Goal: Task Accomplishment & Management: Use online tool/utility

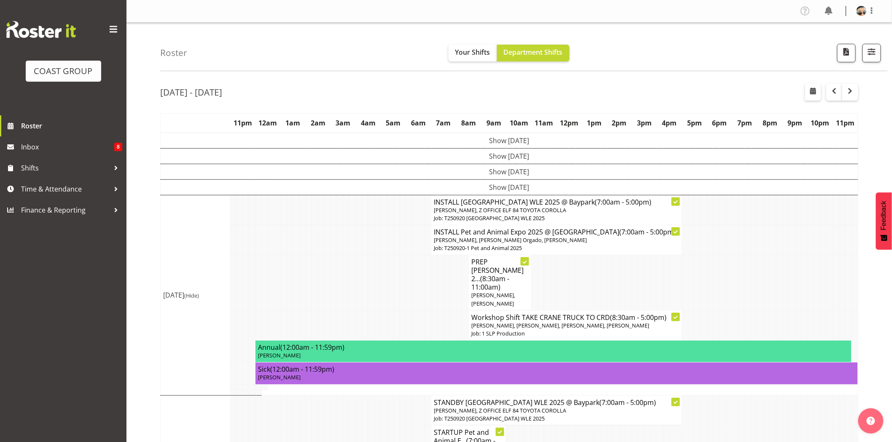
drag, startPoint x: 891, startPoint y: 107, endPoint x: 898, endPoint y: 125, distance: 19.6
click at [891, 125] on html "COAST GROUP Roster Inbox 8 Shifts Time & Attendance Finance & Reporting Profile…" at bounding box center [446, 221] width 892 height 442
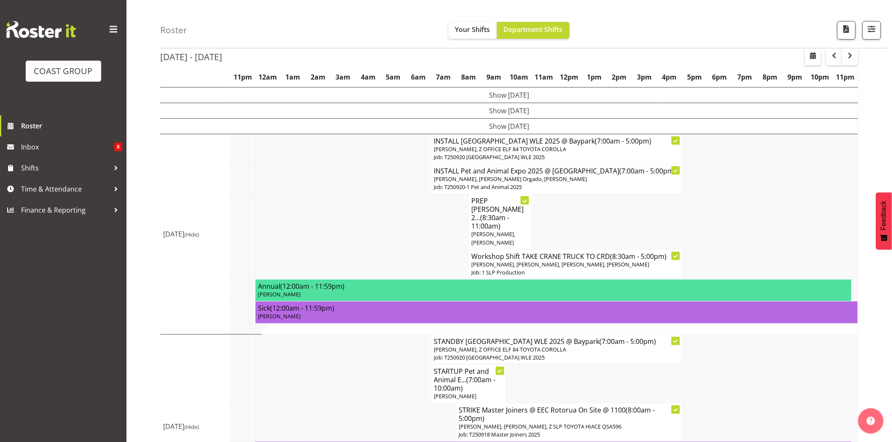
scroll to position [62, 0]
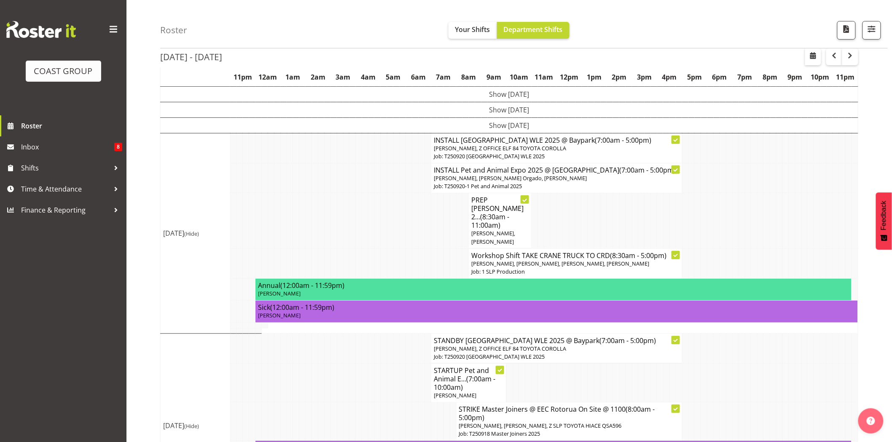
click at [748, 244] on td at bounding box center [748, 220] width 6 height 55
click at [751, 249] on td at bounding box center [754, 220] width 6 height 55
click at [621, 182] on p "[PERSON_NAME], [PERSON_NAME] Orgado, [PERSON_NAME]" at bounding box center [557, 178] width 246 height 8
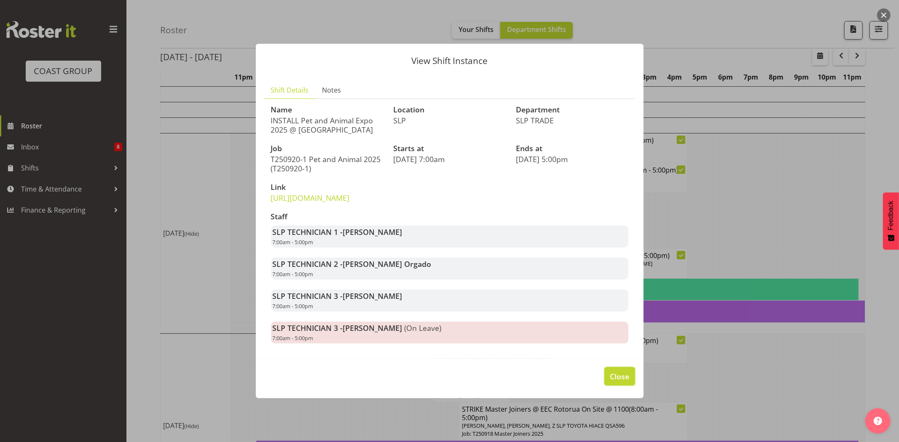
click at [610, 382] on span "Close" at bounding box center [619, 376] width 19 height 11
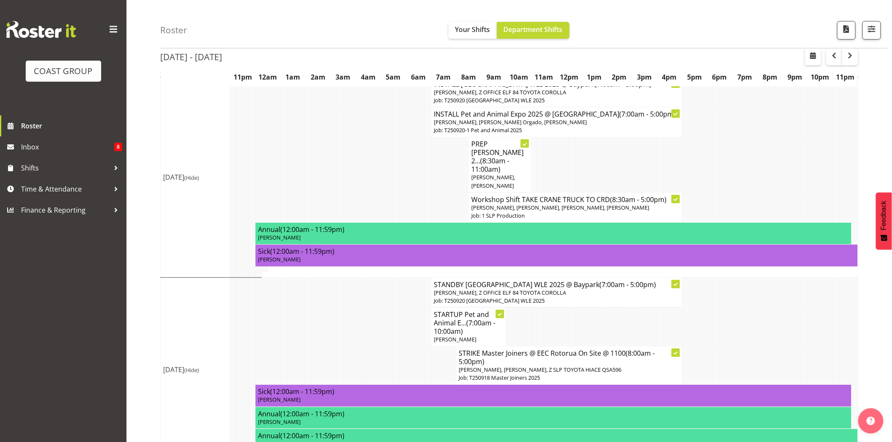
scroll to position [134, 0]
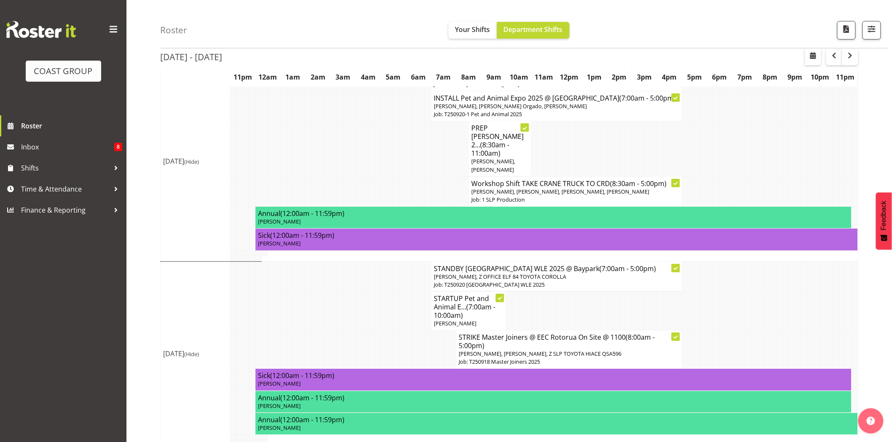
click at [573, 320] on td at bounding box center [572, 311] width 6 height 39
click at [455, 203] on td at bounding box center [453, 192] width 6 height 30
click at [575, 321] on td at bounding box center [578, 311] width 6 height 39
click at [568, 348] on h4 "STRIKE Master Joiners @ EEC Rotorua On Site @ 1100 (8:00am - 5:00pm)" at bounding box center [569, 341] width 220 height 17
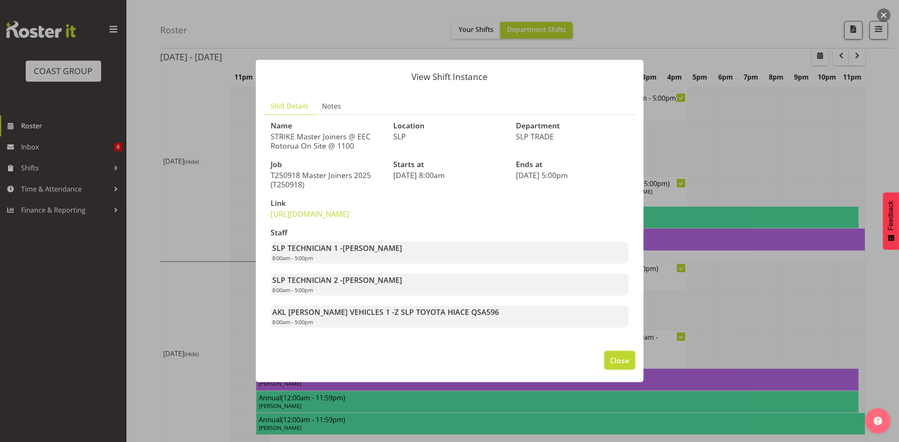
click at [613, 366] on span "Close" at bounding box center [619, 360] width 19 height 11
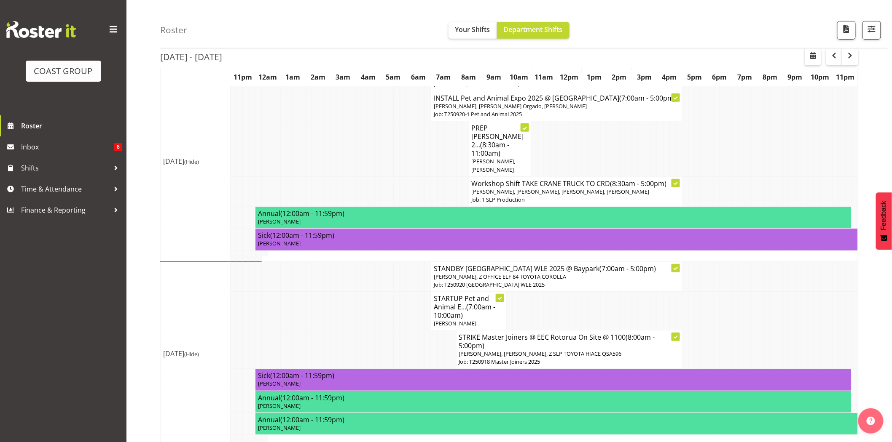
click at [606, 316] on td at bounding box center [609, 311] width 6 height 39
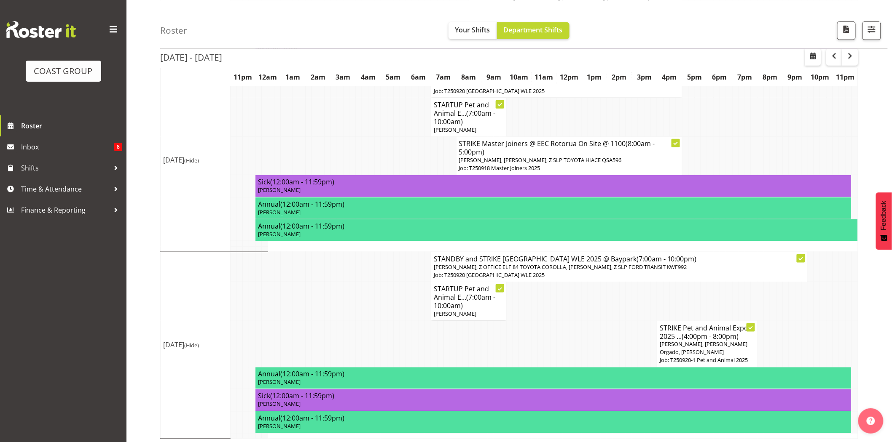
scroll to position [340, 0]
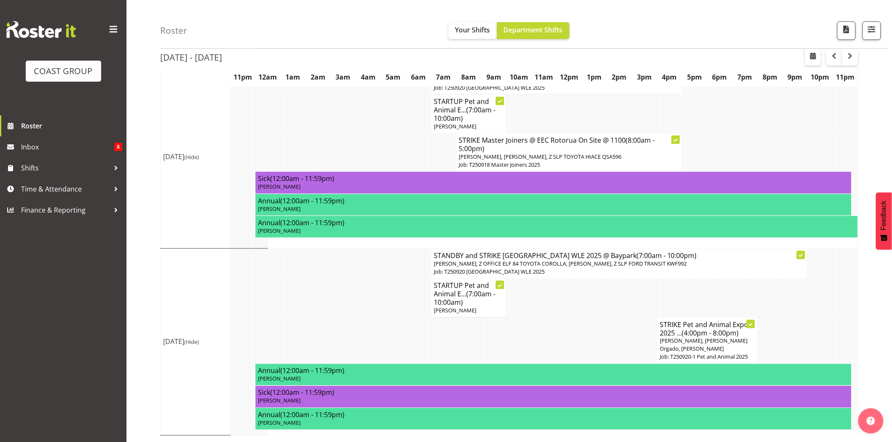
click at [611, 321] on td at bounding box center [609, 341] width 6 height 47
click at [572, 324] on td at bounding box center [572, 341] width 6 height 47
click at [719, 300] on td at bounding box center [722, 298] width 6 height 39
click at [706, 306] on td at bounding box center [704, 298] width 6 height 39
click at [708, 335] on span "(4:00pm - 8:00pm)" at bounding box center [709, 333] width 57 height 9
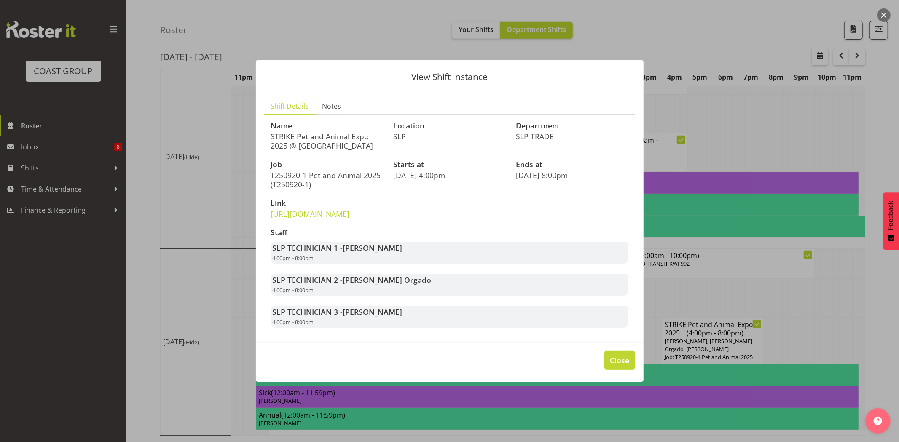
click at [621, 365] on button "Close" at bounding box center [619, 360] width 30 height 19
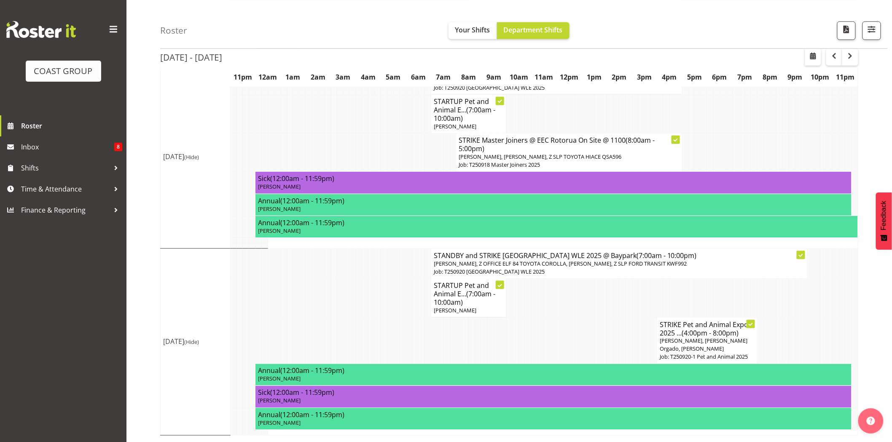
click at [623, 352] on td at bounding box center [622, 341] width 6 height 47
click at [711, 300] on td at bounding box center [710, 298] width 6 height 39
click at [555, 333] on td at bounding box center [553, 341] width 6 height 47
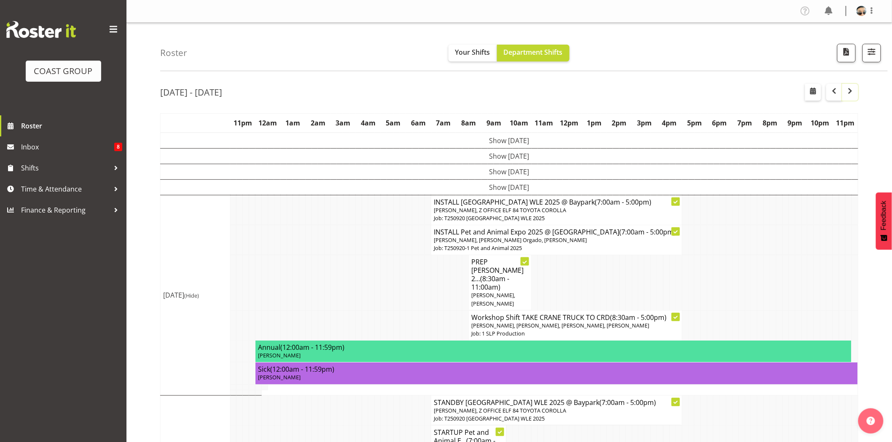
click at [854, 97] on button "button" at bounding box center [850, 92] width 16 height 17
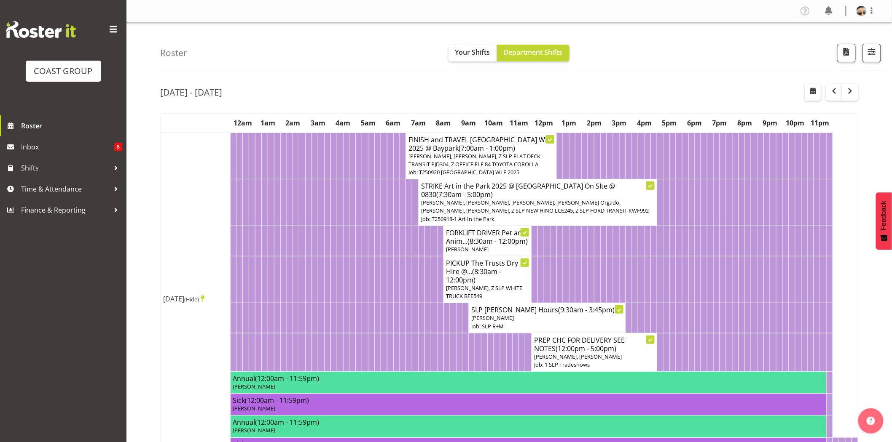
click at [530, 91] on div "[DATE] - [DATE]" at bounding box center [509, 93] width 698 height 19
click at [468, 245] on span "(8:30am - 12:00pm)" at bounding box center [498, 241] width 60 height 9
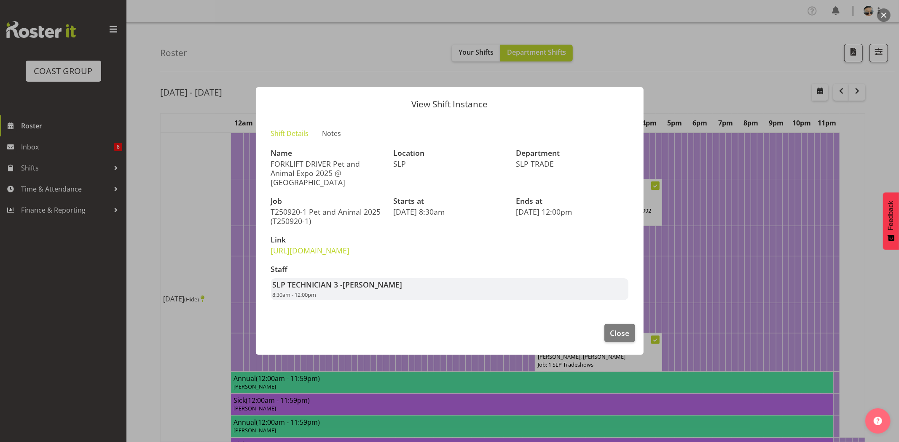
drag, startPoint x: 279, startPoint y: 152, endPoint x: 350, endPoint y: 168, distance: 72.6
click at [350, 168] on p "FORKLIFT DRIVER Pet and Animal Expo 2025 @ [GEOGRAPHIC_DATA]" at bounding box center [327, 173] width 112 height 28
drag, startPoint x: 279, startPoint y: 154, endPoint x: 348, endPoint y: 156, distance: 68.7
click at [348, 159] on p "FORKLIFT DRIVER Pet and Animal Expo 2025 @ [GEOGRAPHIC_DATA]" at bounding box center [327, 173] width 112 height 28
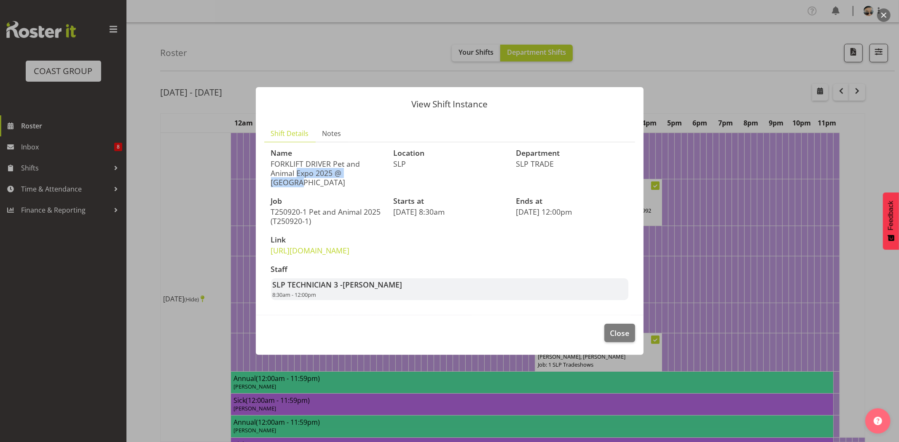
click at [348, 159] on p "FORKLIFT DRIVER Pet and Animal Expo 2025 @ [GEOGRAPHIC_DATA]" at bounding box center [327, 173] width 112 height 28
drag, startPoint x: 306, startPoint y: 156, endPoint x: 365, endPoint y: 158, distance: 59.0
click at [365, 159] on p "FORKLIFT DRIVER Pet and Animal Expo 2025 @ [GEOGRAPHIC_DATA]" at bounding box center [327, 173] width 112 height 28
drag, startPoint x: 278, startPoint y: 166, endPoint x: 340, endPoint y: 169, distance: 61.6
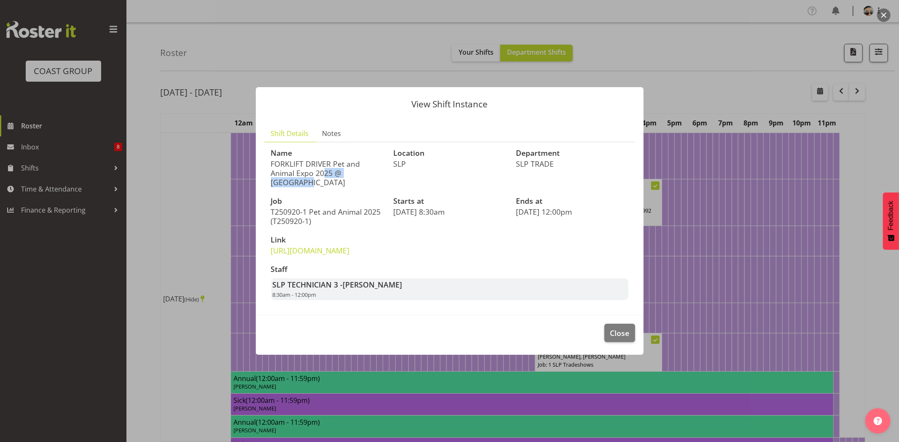
click at [340, 169] on p "FORKLIFT DRIVER Pet and Animal Expo 2025 @ [GEOGRAPHIC_DATA]" at bounding box center [327, 173] width 112 height 28
drag, startPoint x: 282, startPoint y: 164, endPoint x: 370, endPoint y: 177, distance: 88.2
click at [368, 177] on p "FORKLIFT DRIVER Pet and Animal Expo 2025 @ [GEOGRAPHIC_DATA]" at bounding box center [327, 173] width 112 height 28
click at [370, 177] on p "FORKLIFT DRIVER Pet and Animal Expo 2025 @ [GEOGRAPHIC_DATA]" at bounding box center [327, 173] width 112 height 28
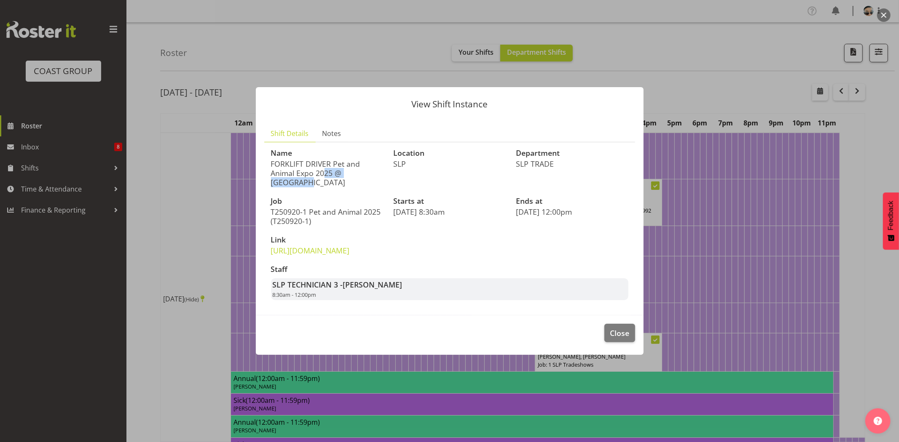
drag, startPoint x: 284, startPoint y: 159, endPoint x: 353, endPoint y: 159, distance: 68.7
click at [353, 159] on p "FORKLIFT DRIVER Pet and Animal Expo 2025 @ [GEOGRAPHIC_DATA]" at bounding box center [327, 173] width 112 height 28
drag, startPoint x: 305, startPoint y: 159, endPoint x: 364, endPoint y: 159, distance: 59.0
click at [364, 159] on p "FORKLIFT DRIVER Pet and Animal Expo 2025 @ [GEOGRAPHIC_DATA]" at bounding box center [327, 173] width 112 height 28
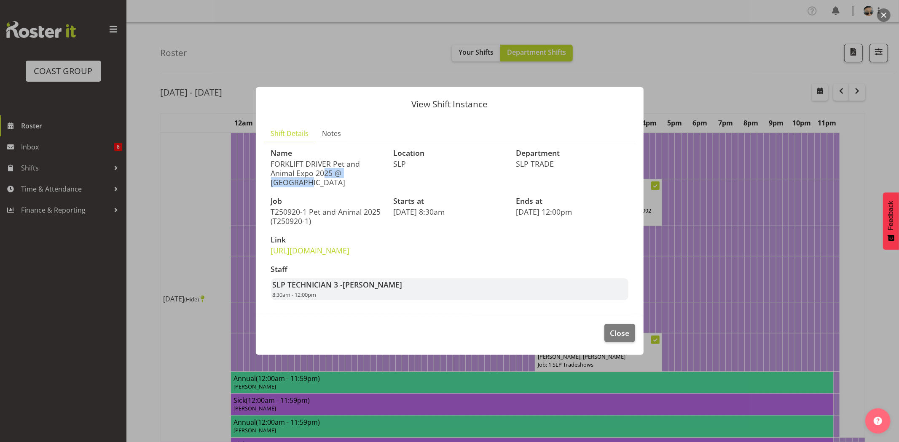
click at [365, 159] on p "FORKLIFT DRIVER Pet and Animal Expo 2025 @ [GEOGRAPHIC_DATA]" at bounding box center [327, 173] width 112 height 28
click at [615, 339] on span "Close" at bounding box center [619, 333] width 19 height 11
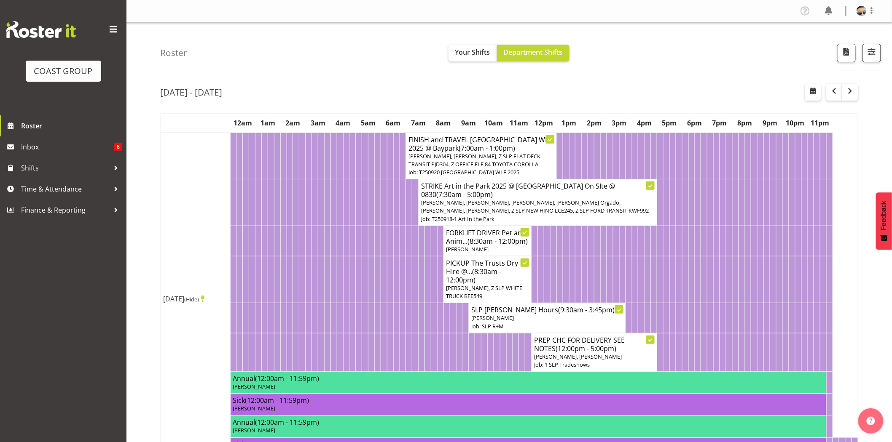
click at [528, 90] on div "[DATE] - [DATE]" at bounding box center [509, 93] width 698 height 19
click at [500, 246] on h4 "FORKLIFT DRIVER Pet and Anim... (8:30am - 12:00pm)" at bounding box center [487, 237] width 82 height 17
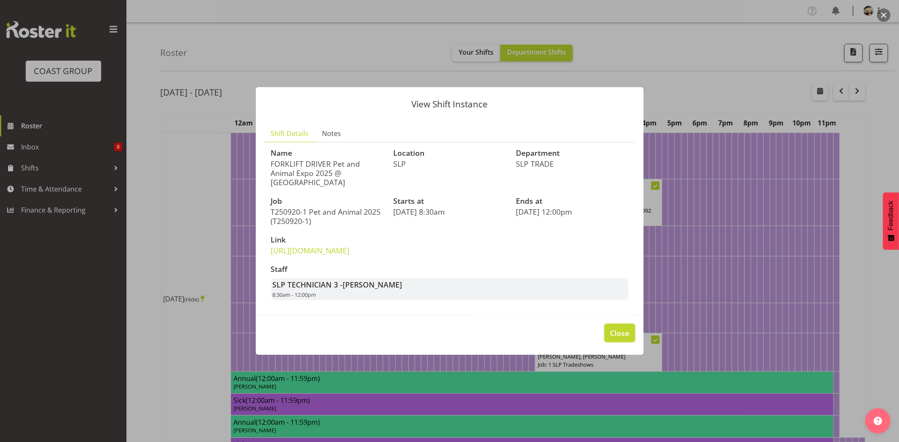
click at [616, 339] on span "Close" at bounding box center [619, 333] width 19 height 11
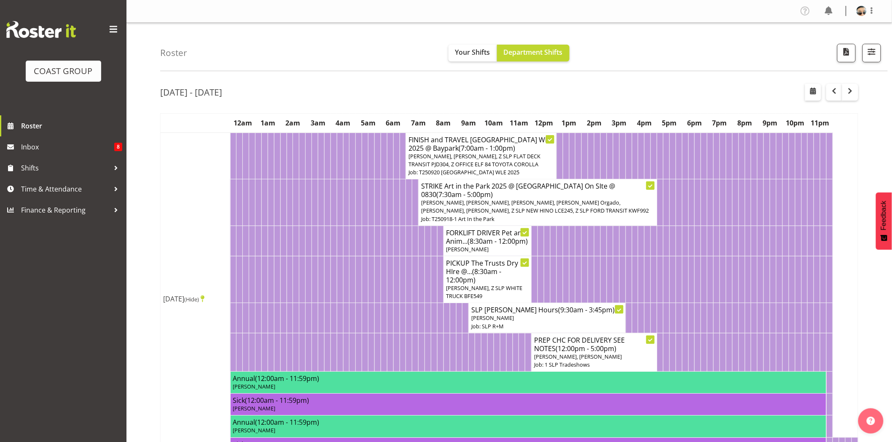
click at [499, 98] on div "[DATE] - [DATE]" at bounding box center [509, 93] width 698 height 19
click at [492, 238] on span "(8:30am - 12:00pm)" at bounding box center [498, 241] width 60 height 9
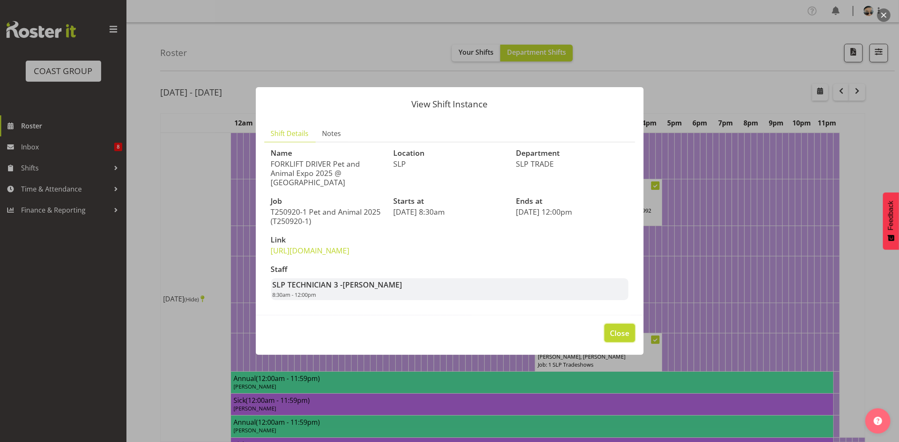
click at [626, 339] on span "Close" at bounding box center [619, 333] width 19 height 11
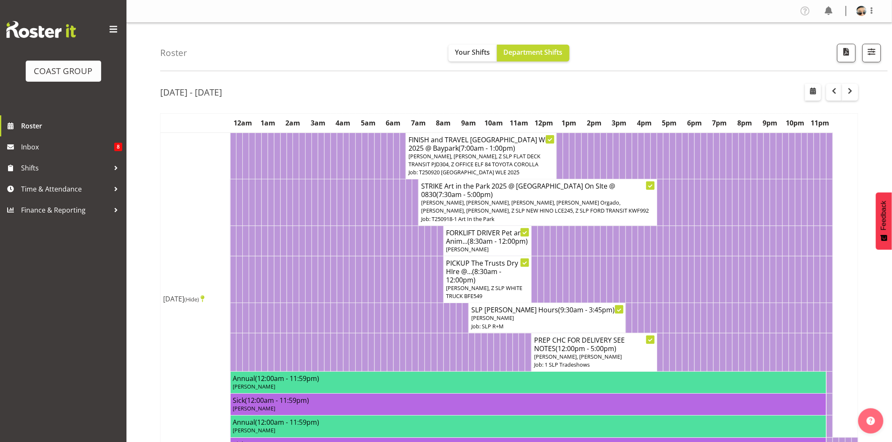
click at [625, 351] on h4 "PREP CHC FOR DELIVERY SEE NOTES (12:00pm - 5:00pm)" at bounding box center [594, 344] width 120 height 17
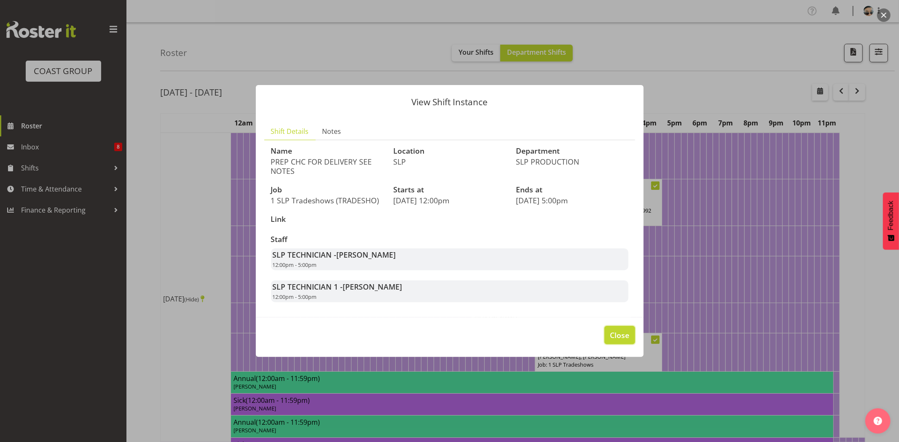
click at [627, 331] on span "Close" at bounding box center [619, 335] width 19 height 11
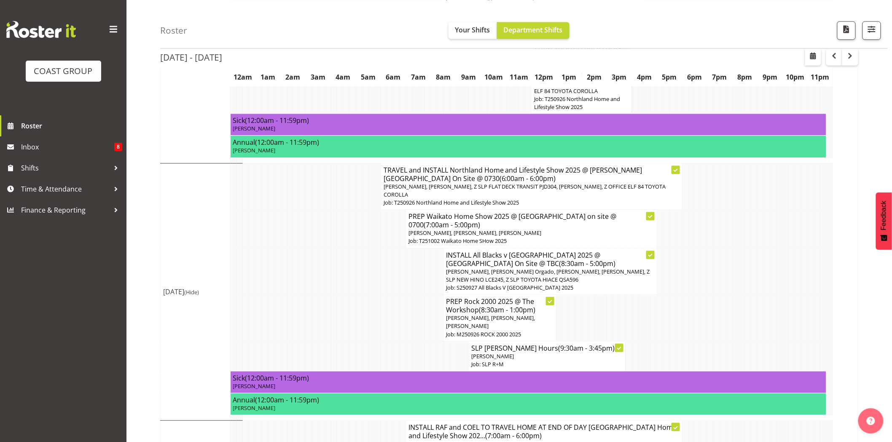
scroll to position [565, 0]
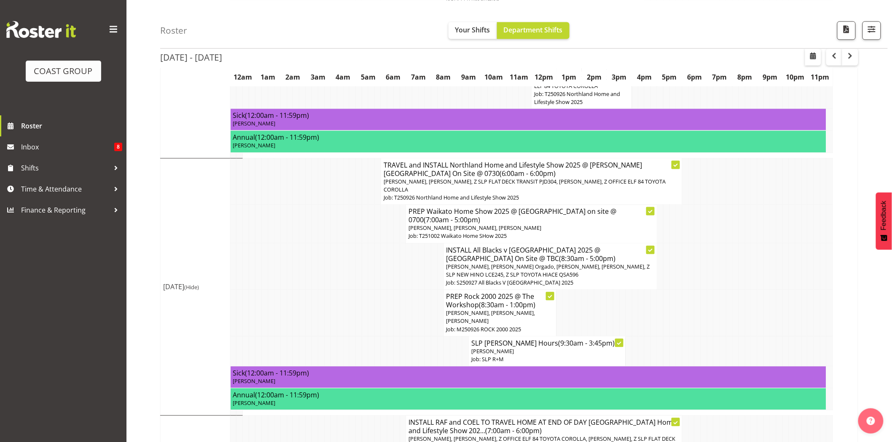
click at [709, 207] on td at bounding box center [710, 224] width 6 height 38
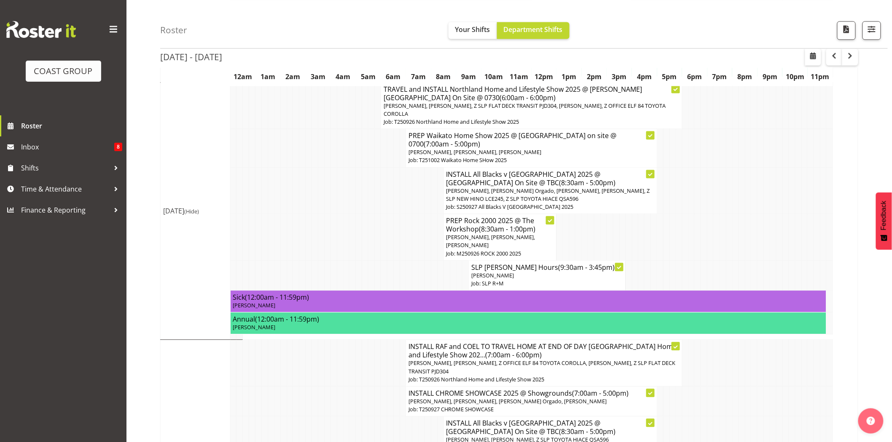
scroll to position [645, 0]
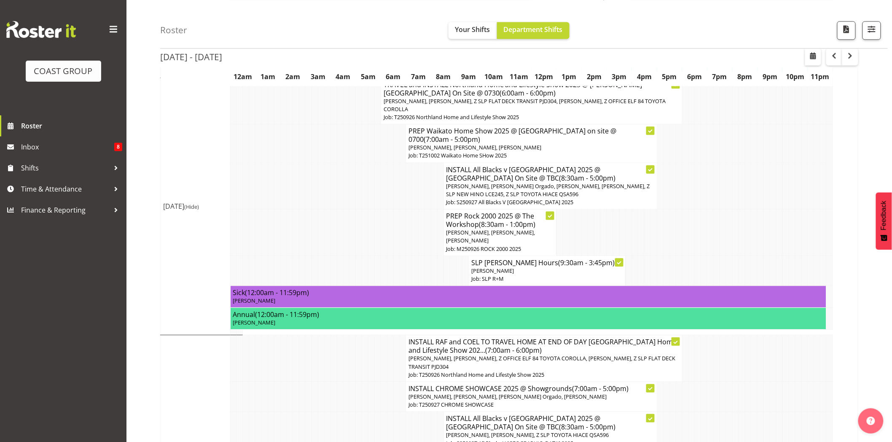
click at [428, 423] on td at bounding box center [428, 431] width 6 height 38
click at [460, 401] on span "[PERSON_NAME], [PERSON_NAME], [PERSON_NAME] Orgado, [PERSON_NAME]" at bounding box center [507, 398] width 198 height 8
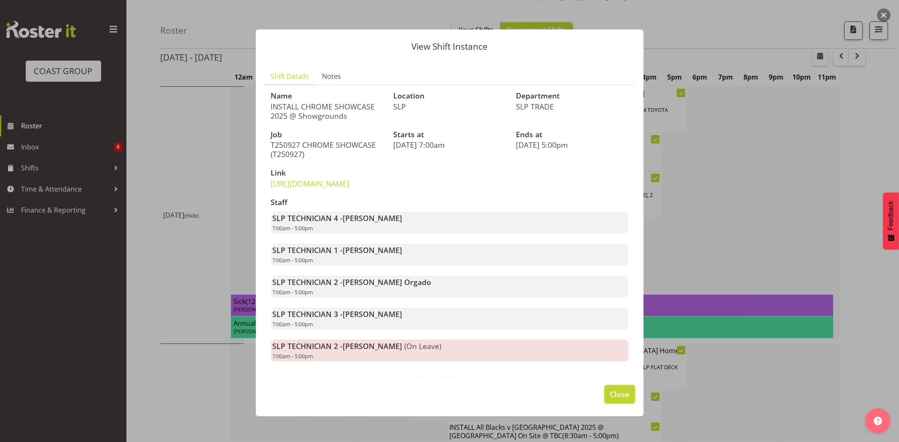
click at [617, 400] on span "Close" at bounding box center [619, 394] width 19 height 11
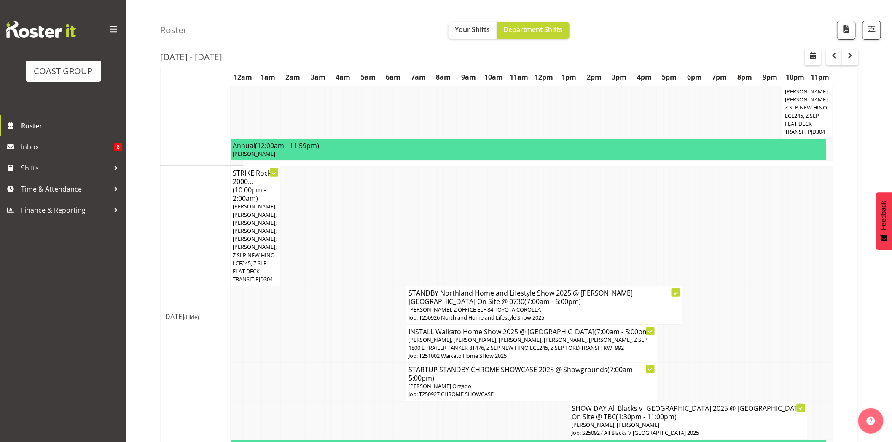
scroll to position [1401, 0]
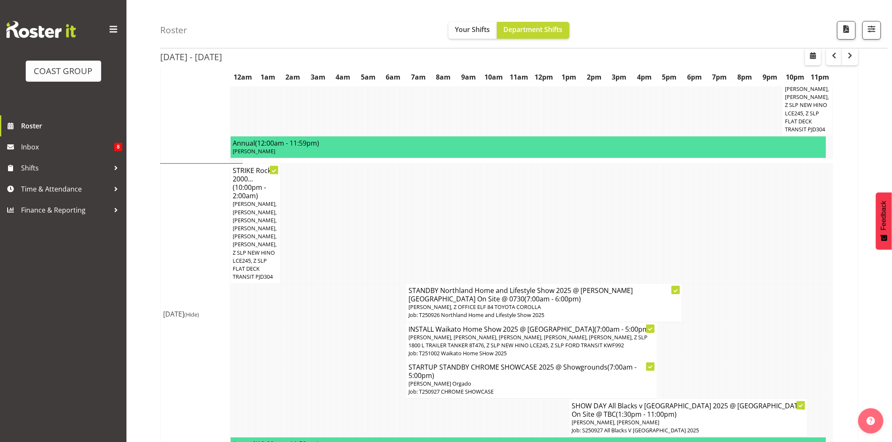
click at [414, 388] on p "Job: T250927 CHROME SHOWCASE" at bounding box center [531, 392] width 246 height 8
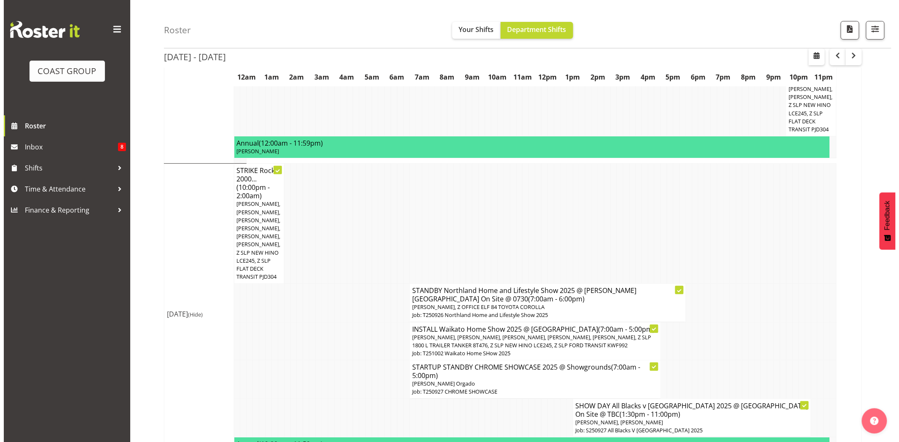
scroll to position [1392, 0]
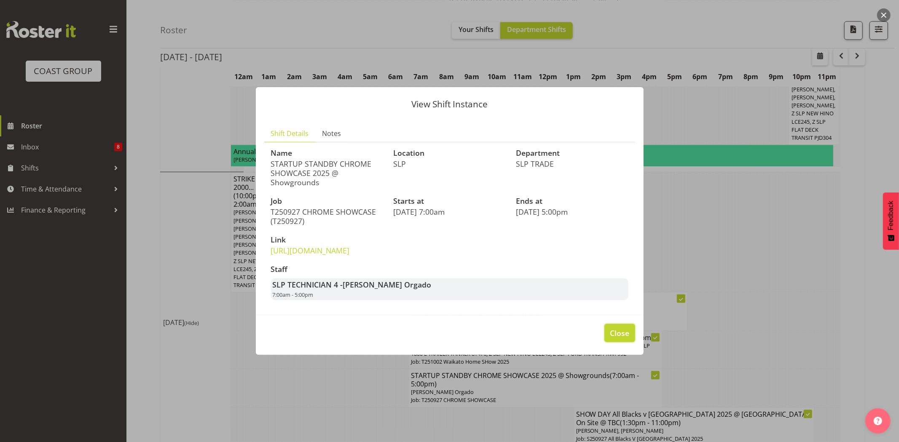
click at [622, 339] on span "Close" at bounding box center [619, 333] width 19 height 11
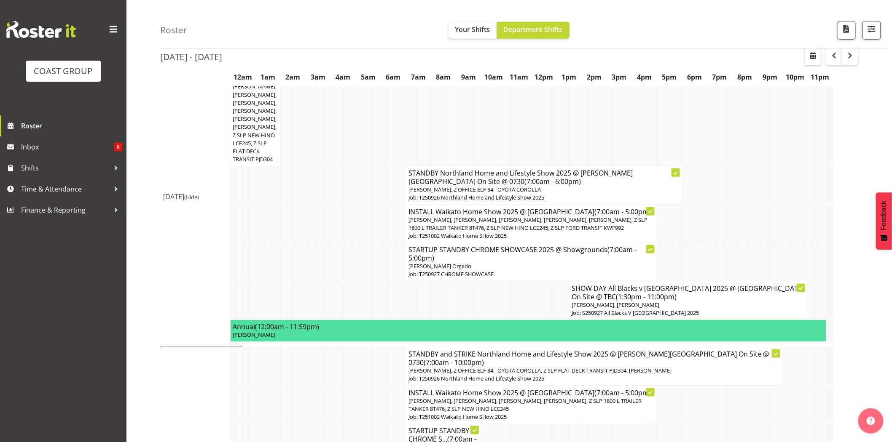
scroll to position [1615, 0]
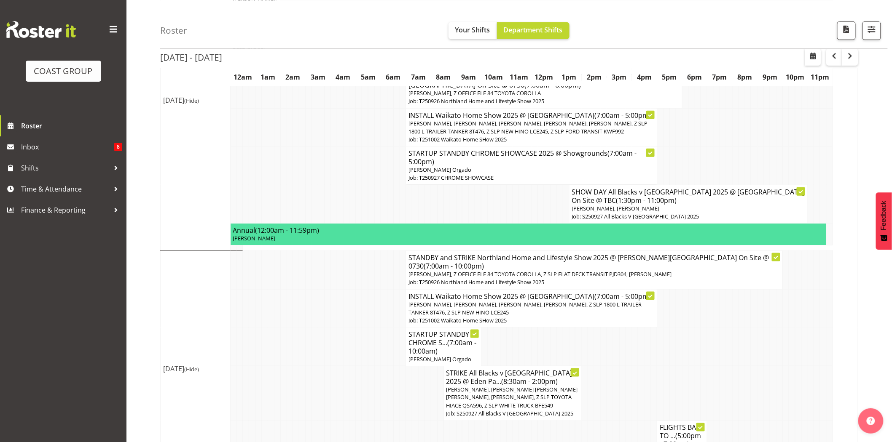
click at [525, 187] on td at bounding box center [528, 204] width 6 height 38
click at [525, 328] on td at bounding box center [528, 347] width 6 height 39
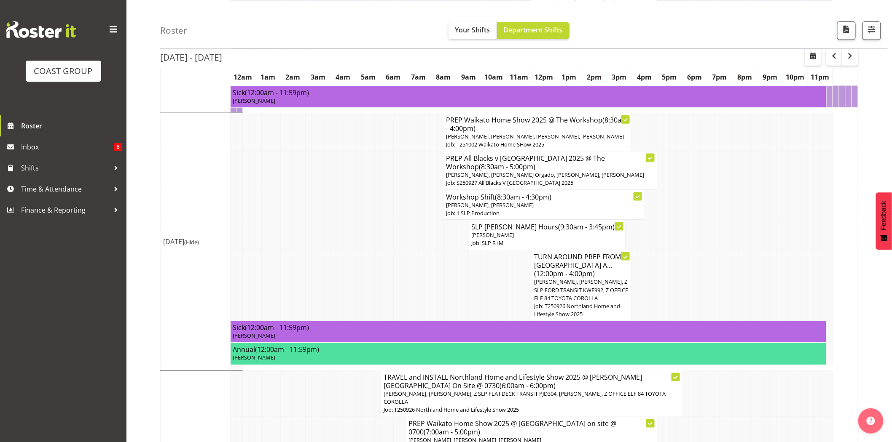
scroll to position [322, 0]
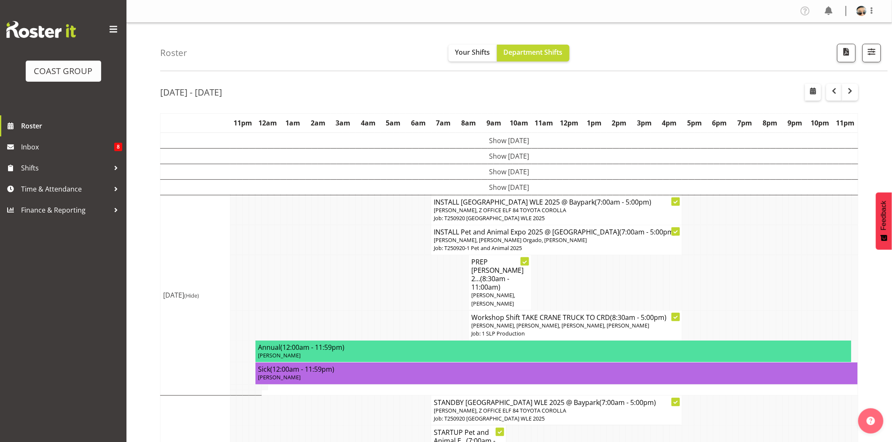
click at [882, 55] on div "Roster Your Shifts Department Shifts 1 Locations Clear CARLTON EVENTS Carlton H…" at bounding box center [523, 47] width 727 height 48
click at [870, 55] on span "button" at bounding box center [871, 51] width 11 height 11
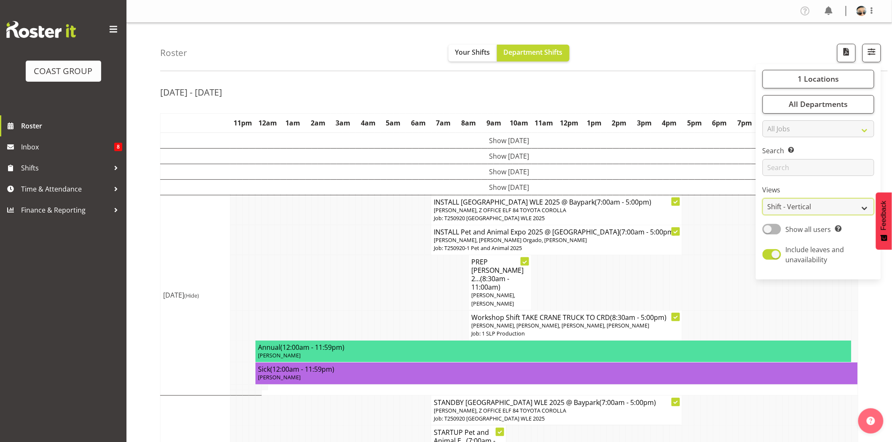
click at [846, 212] on select "Staff Role Shift - Horizontal Shift - Vertical Staff - Location" at bounding box center [818, 206] width 112 height 17
click at [737, 278] on td at bounding box center [735, 282] width 6 height 55
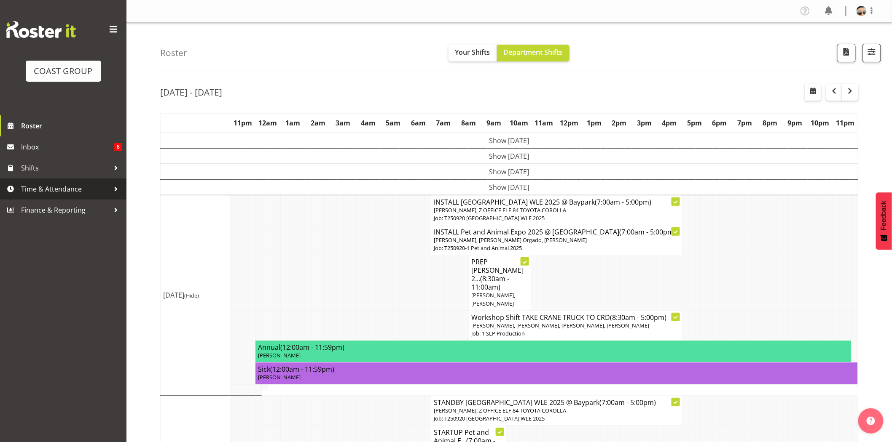
click at [97, 198] on link "Time & Attendance" at bounding box center [63, 189] width 126 height 21
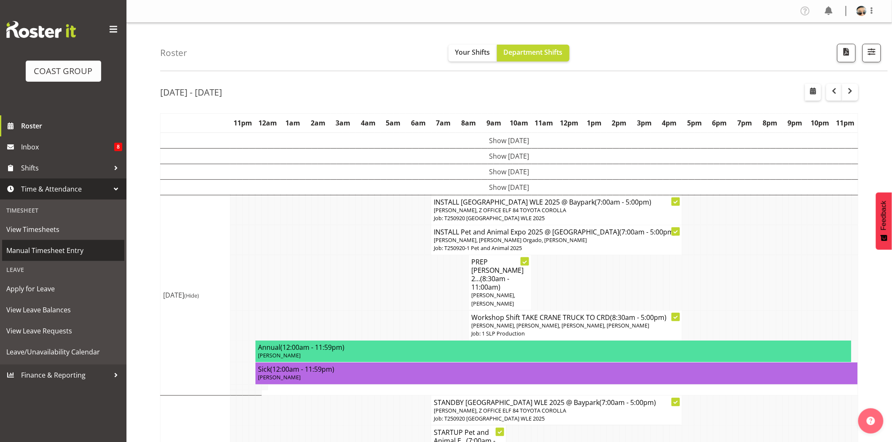
click at [78, 251] on span "Manual Timesheet Entry" at bounding box center [63, 250] width 114 height 13
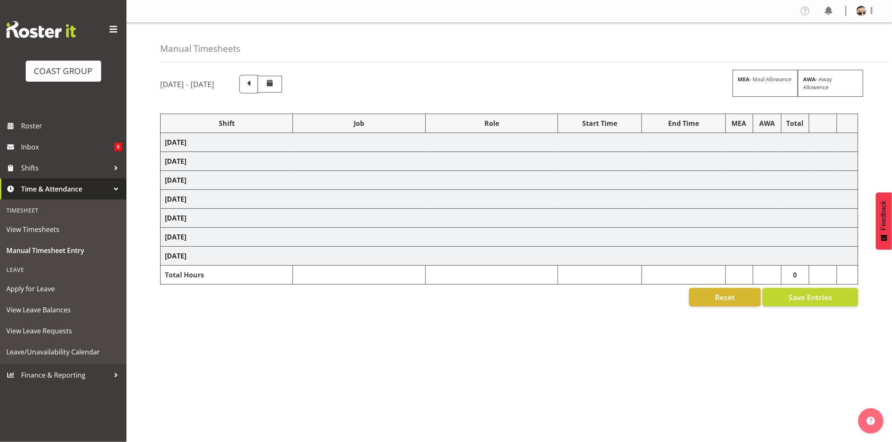
select select "78452"
select select "10280"
select select "72811"
select select "9802"
select select "80832"
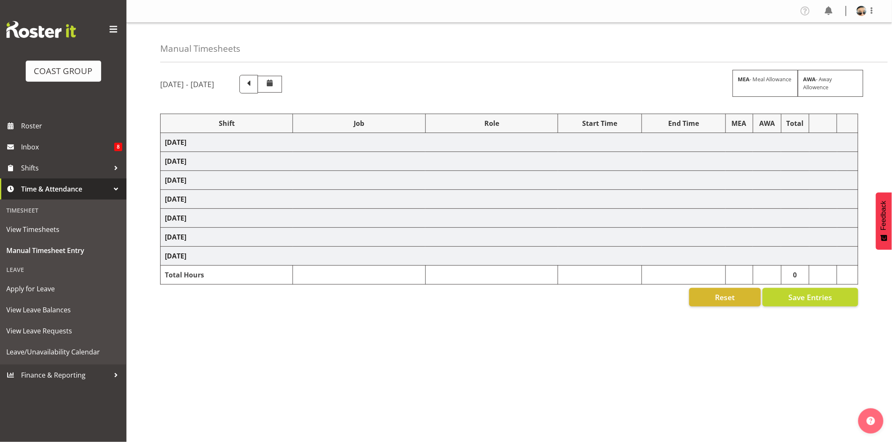
select select "10547"
select select "72811"
select select "9802"
select select "74392"
select select "9942"
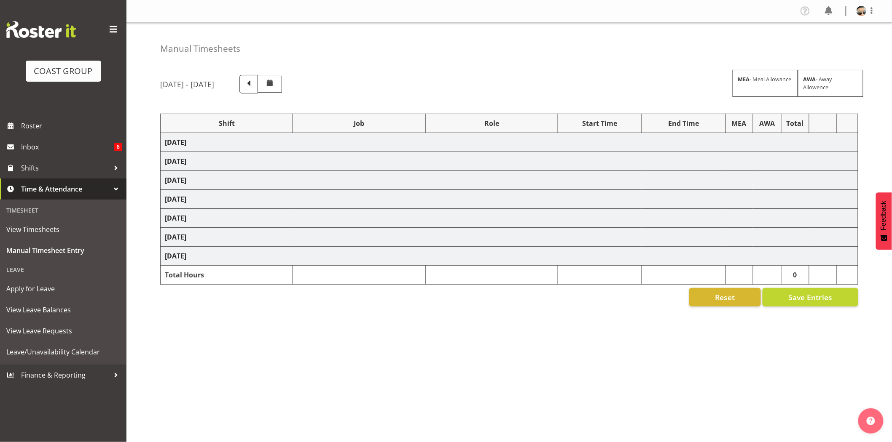
select select "79707"
select select "10453"
select select "77482"
select select "10165"
select select "72811"
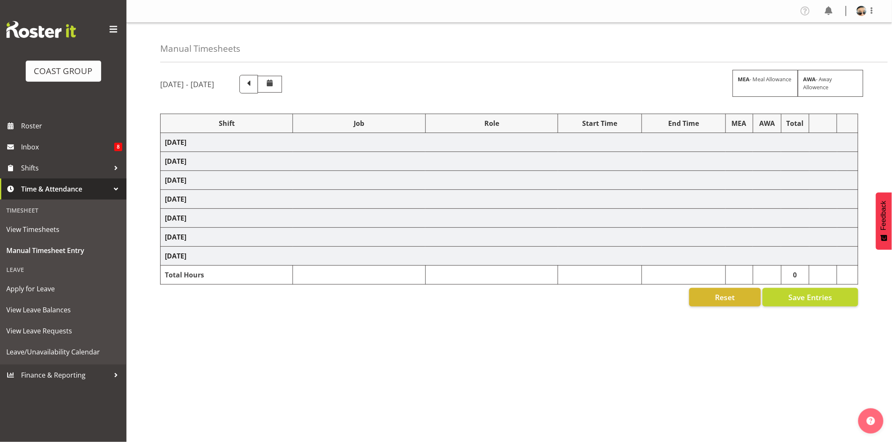
select select "9802"
select select "74313"
select select "9928"
select select "66173"
select select "9156"
